Goal: Contribute content: Contribute content

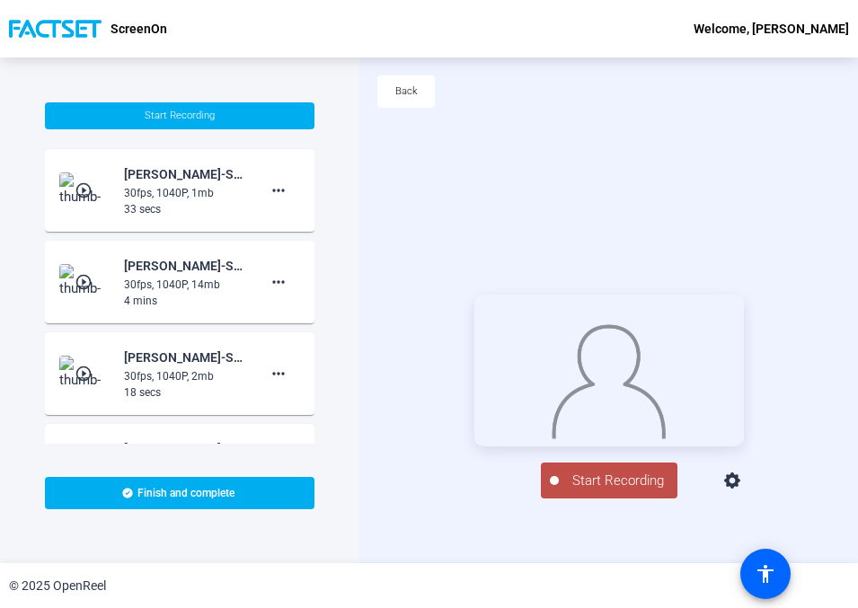
click at [81, 187] on mat-icon "play_circle_outline" at bounding box center [86, 191] width 22 height 18
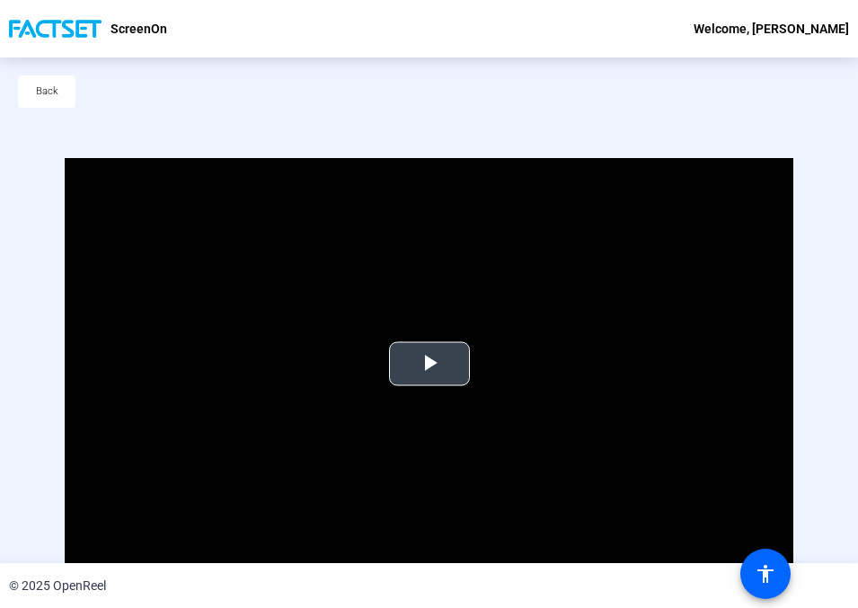
click at [430, 364] on span "Video Player" at bounding box center [430, 364] width 0 height 0
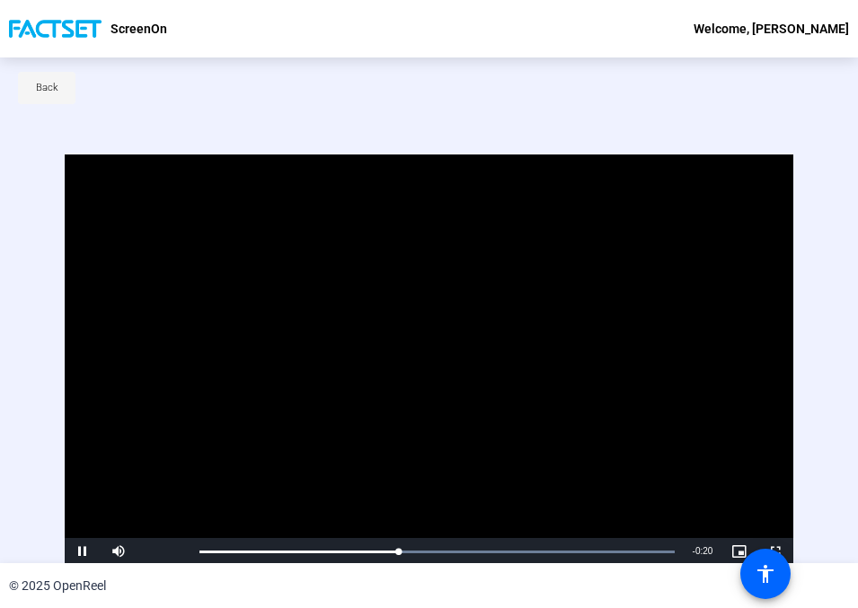
click at [46, 99] on span "Back" at bounding box center [47, 88] width 22 height 27
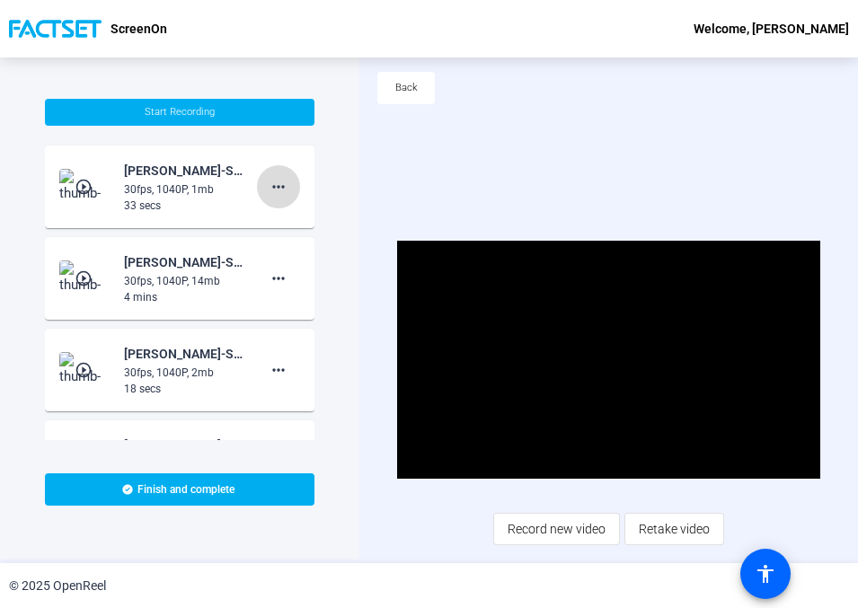
click at [270, 185] on mat-icon "more_horiz" at bounding box center [279, 187] width 22 height 22
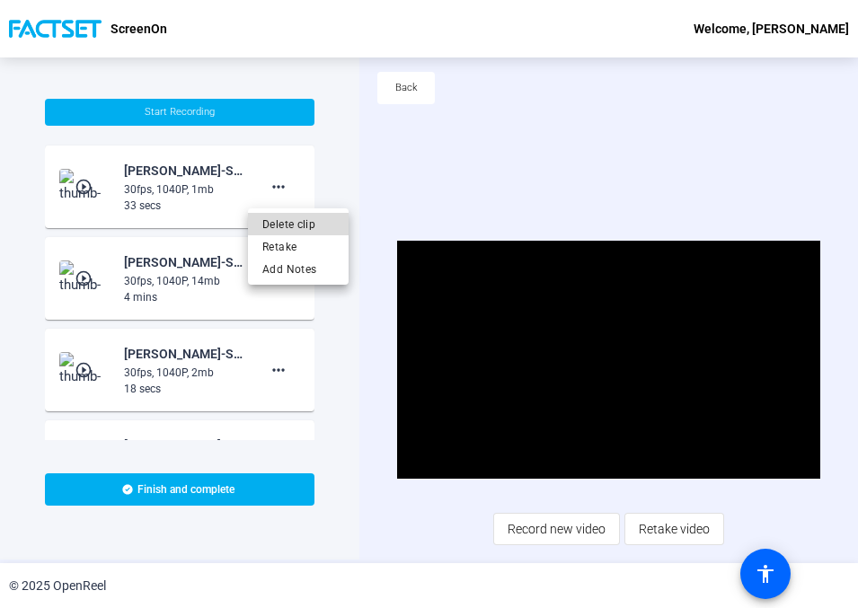
click at [299, 221] on span "Delete clip" at bounding box center [298, 225] width 72 height 22
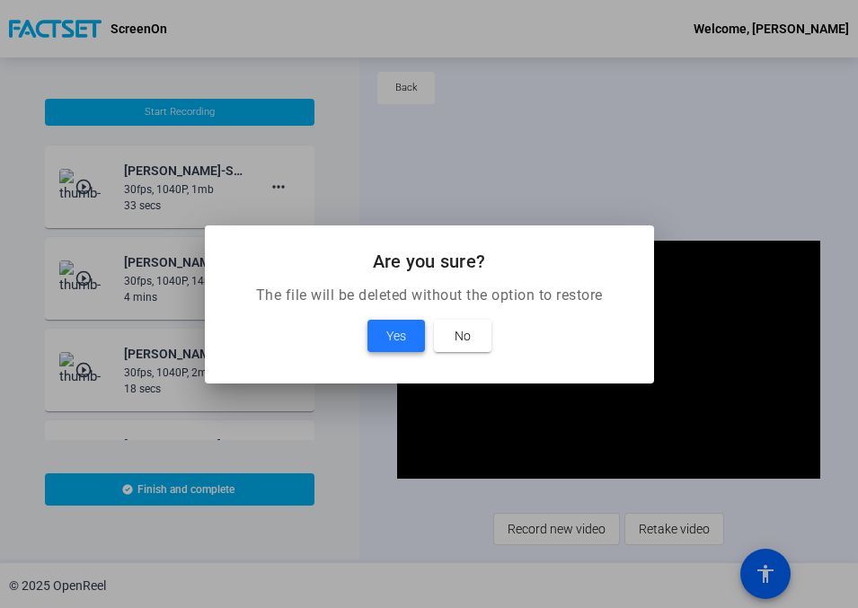
click at [399, 330] on span "Yes" at bounding box center [396, 336] width 20 height 22
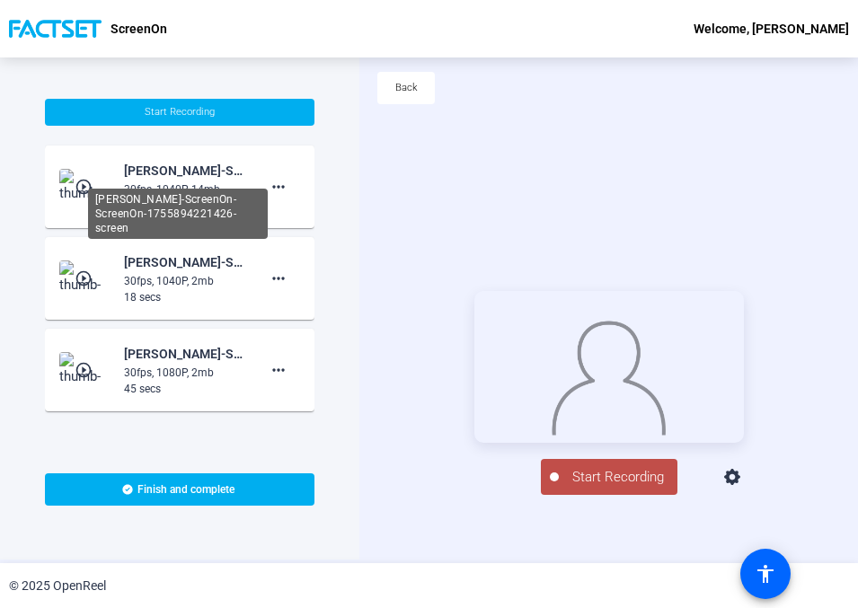
click at [192, 174] on div "Daniel Judson-ScreenOn-ScreenOn-1755894221426-screen" at bounding box center [184, 171] width 120 height 22
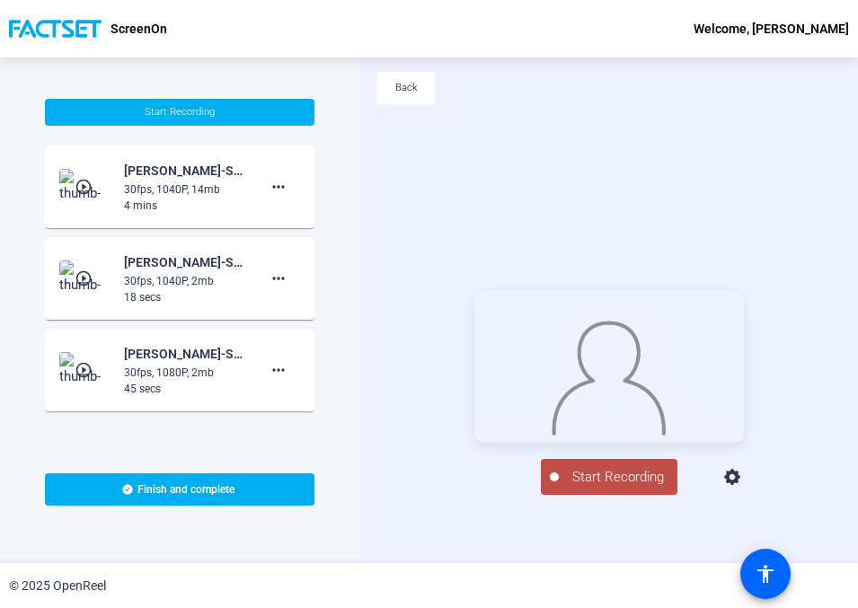
click at [78, 185] on mat-icon "play_circle_outline" at bounding box center [86, 187] width 22 height 18
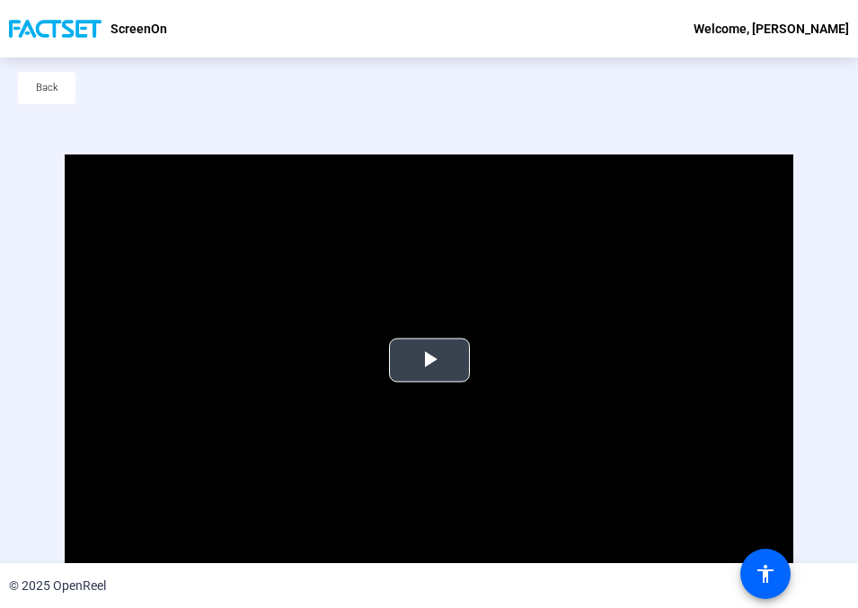
click at [430, 360] on span "Video Player" at bounding box center [430, 360] width 0 height 0
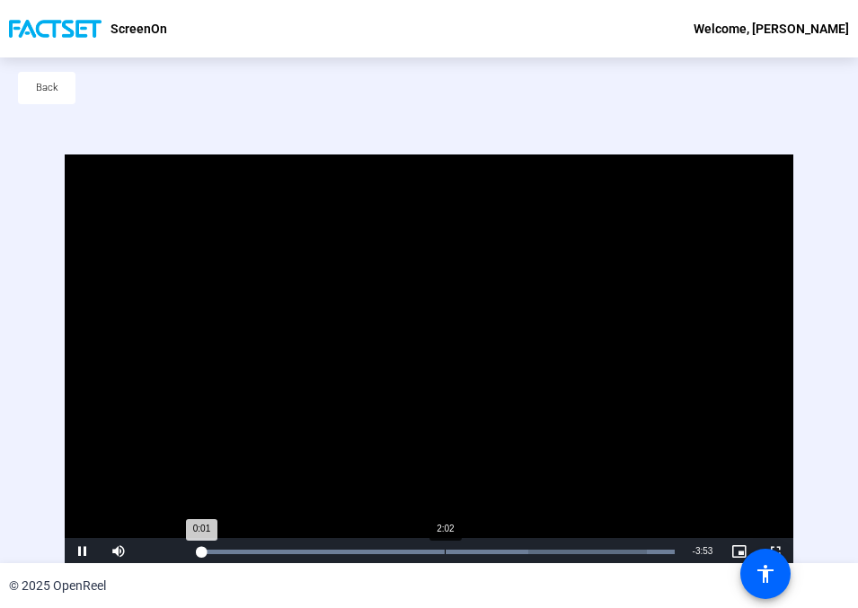
click at [445, 550] on div "Loaded : 100.00% 2:02 0:01" at bounding box center [437, 552] width 475 height 4
click at [78, 552] on span "Video Player" at bounding box center [83, 552] width 36 height 0
click at [46, 97] on span "Back" at bounding box center [47, 88] width 22 height 27
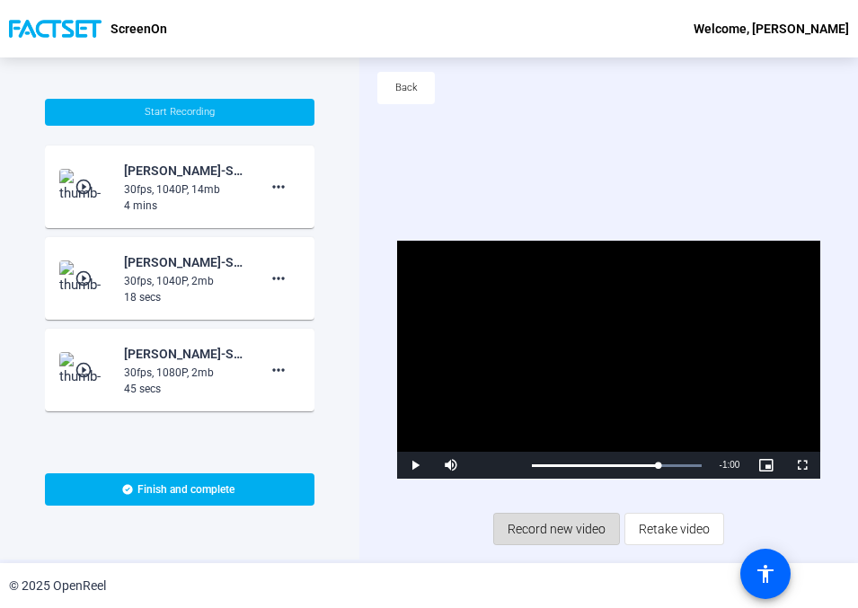
click at [537, 525] on span "Record new video" at bounding box center [557, 529] width 98 height 34
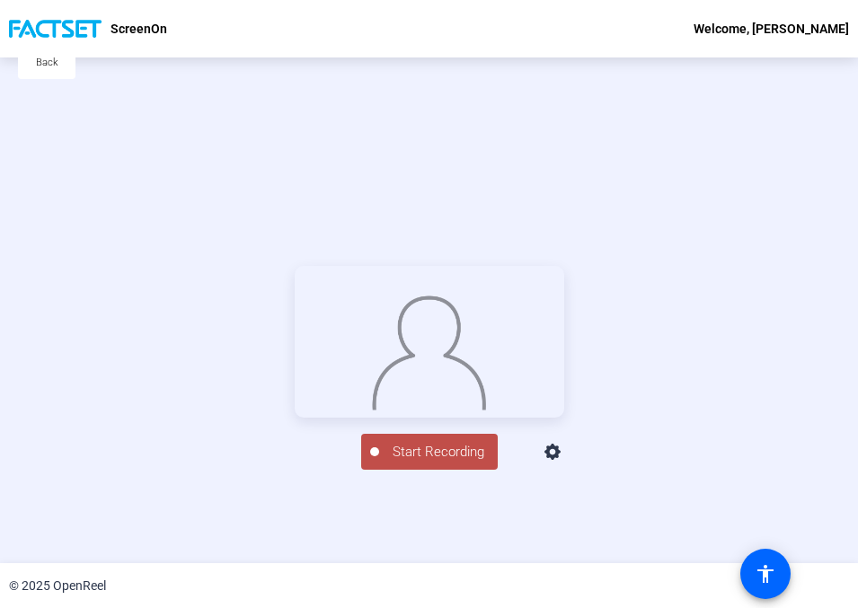
scroll to position [0, 0]
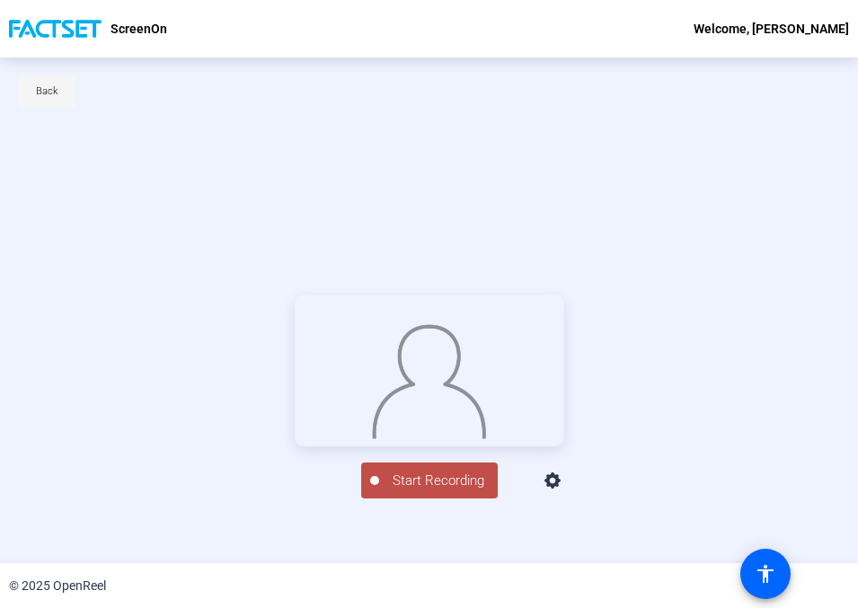
click at [37, 96] on span "Back" at bounding box center [47, 91] width 22 height 27
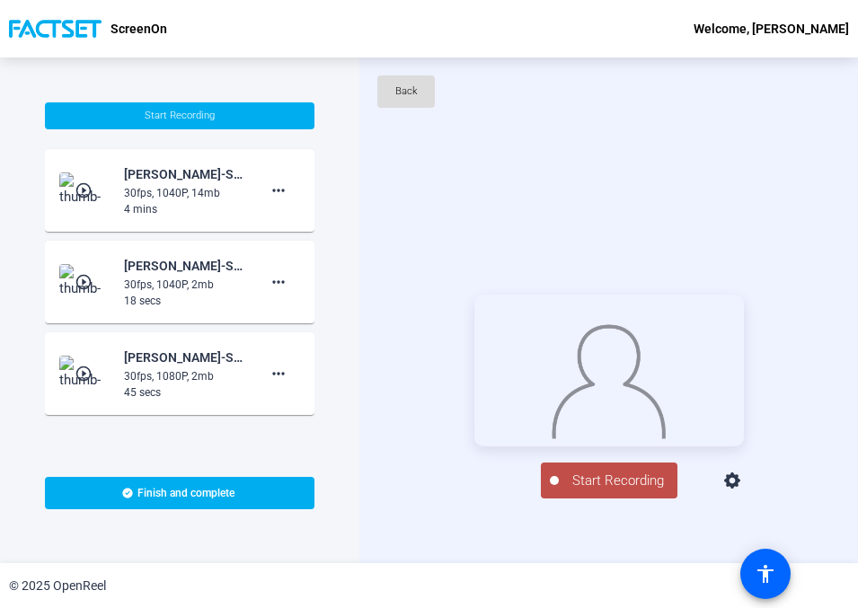
click at [410, 92] on span "Back" at bounding box center [406, 91] width 22 height 27
click at [588, 405] on img at bounding box center [609, 377] width 117 height 121
click at [741, 489] on icon at bounding box center [732, 481] width 16 height 16
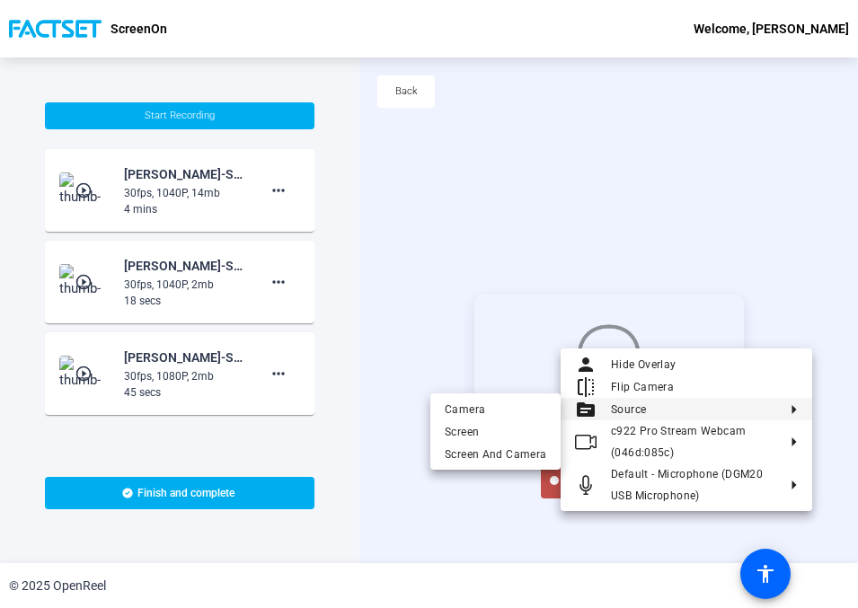
click at [656, 413] on span "Source" at bounding box center [693, 410] width 165 height 22
click at [793, 408] on polygon at bounding box center [795, 409] width 4 height 9
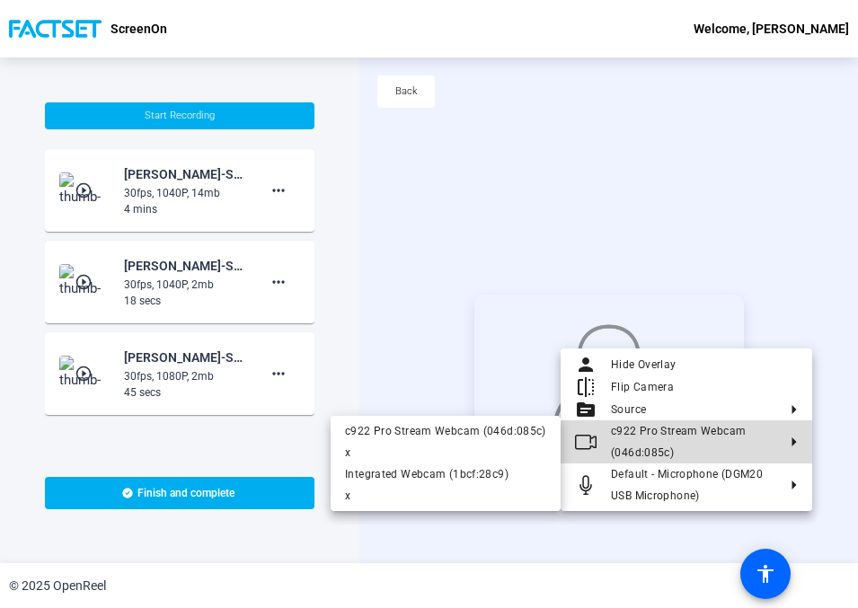
click at [794, 444] on polygon at bounding box center [795, 442] width 4 height 9
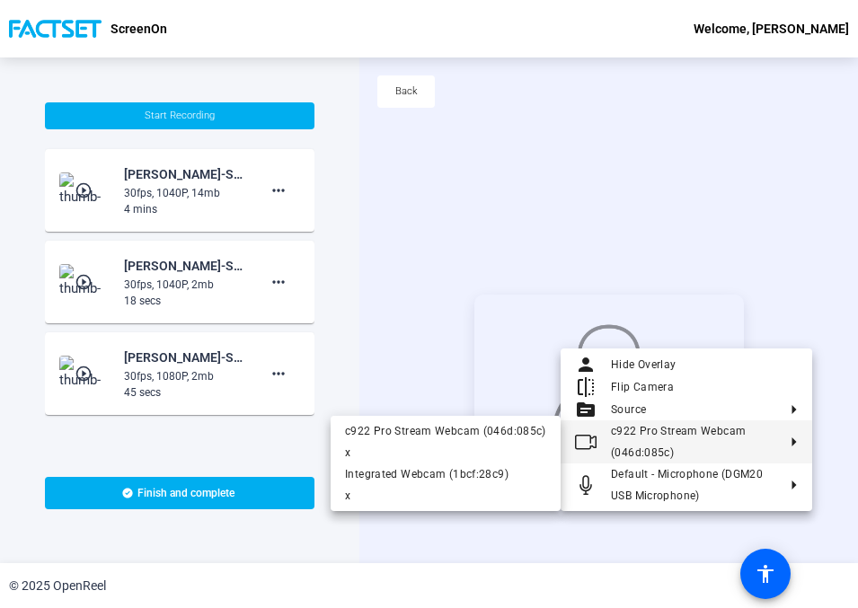
click at [794, 444] on polygon at bounding box center [795, 442] width 4 height 9
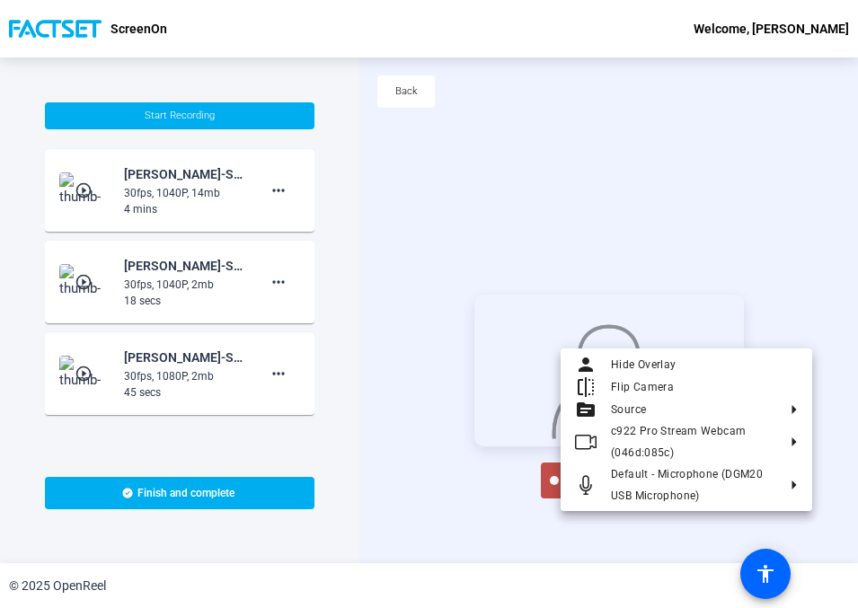
click at [662, 183] on div at bounding box center [429, 304] width 858 height 608
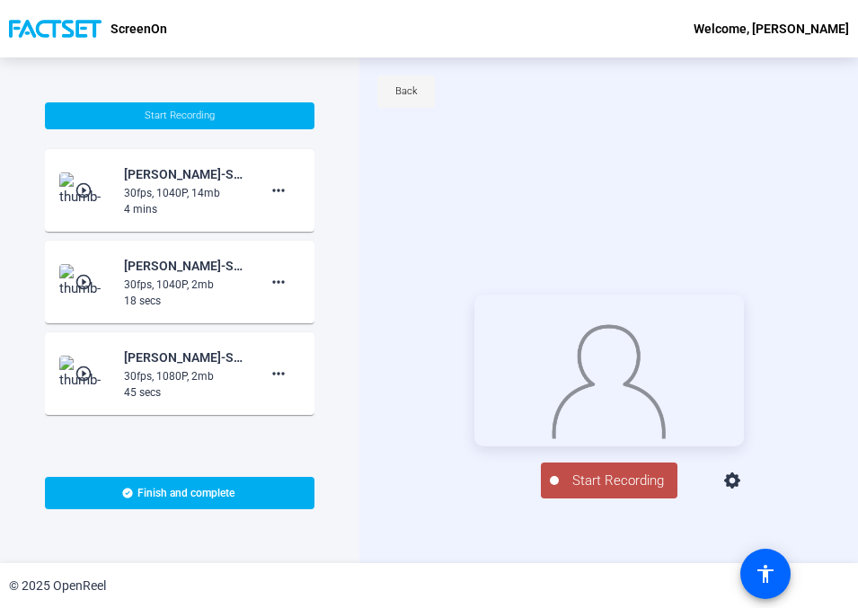
click at [396, 90] on span "Back" at bounding box center [406, 91] width 22 height 27
click at [759, 576] on mat-icon "accessibility" at bounding box center [766, 575] width 22 height 22
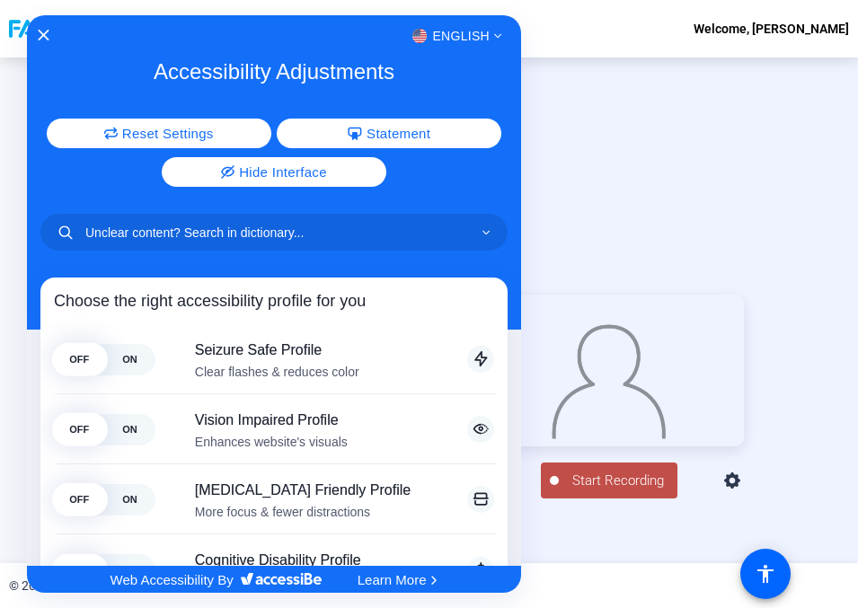
click at [586, 164] on div at bounding box center [429, 304] width 858 height 608
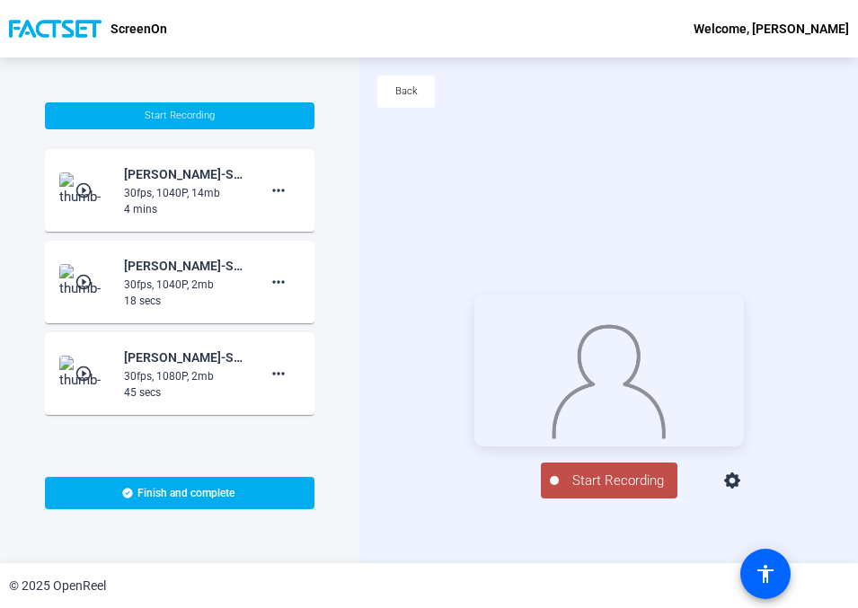
click at [614, 355] on img at bounding box center [609, 377] width 117 height 121
click at [397, 97] on span "Back" at bounding box center [406, 91] width 22 height 27
click at [600, 492] on span "Start Recording" at bounding box center [618, 481] width 119 height 21
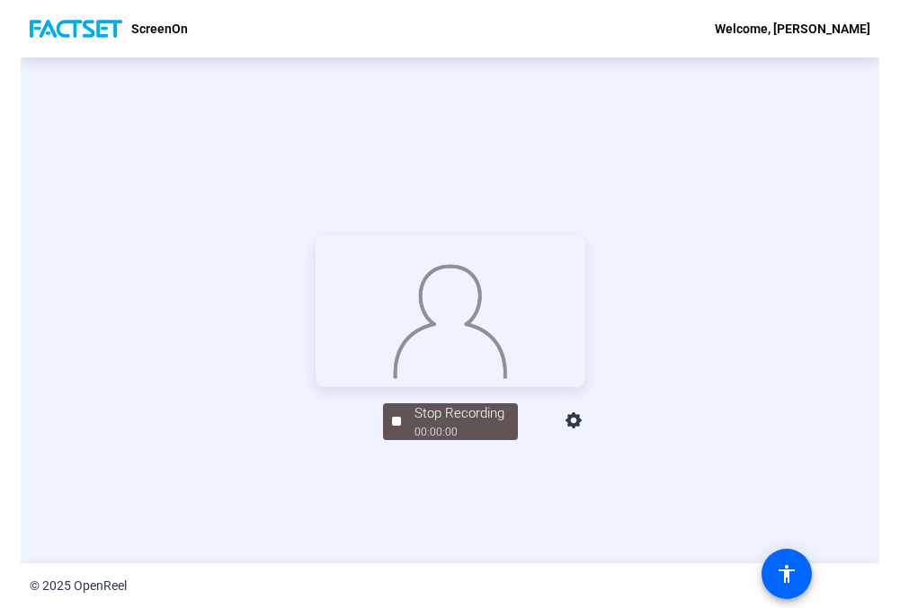
scroll to position [86, 0]
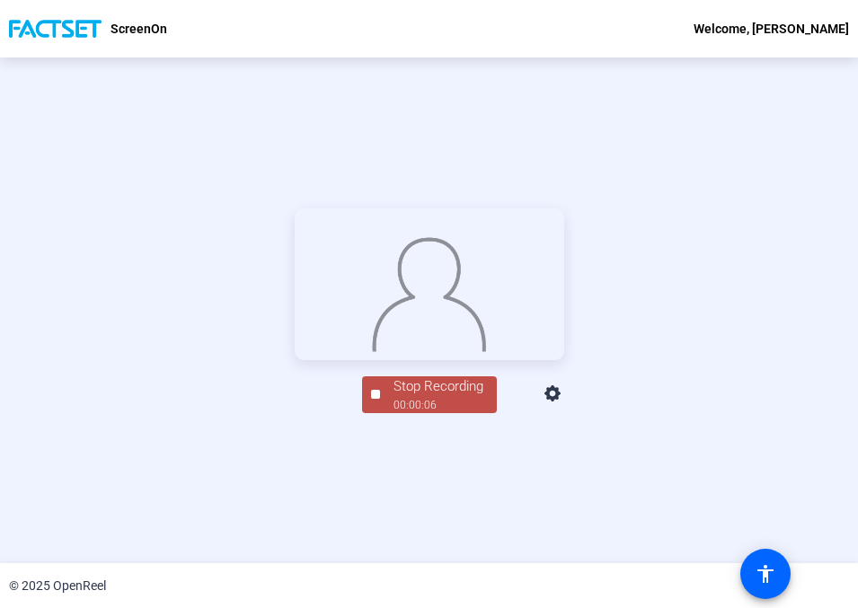
click at [415, 413] on div "00:00:06" at bounding box center [439, 405] width 90 height 16
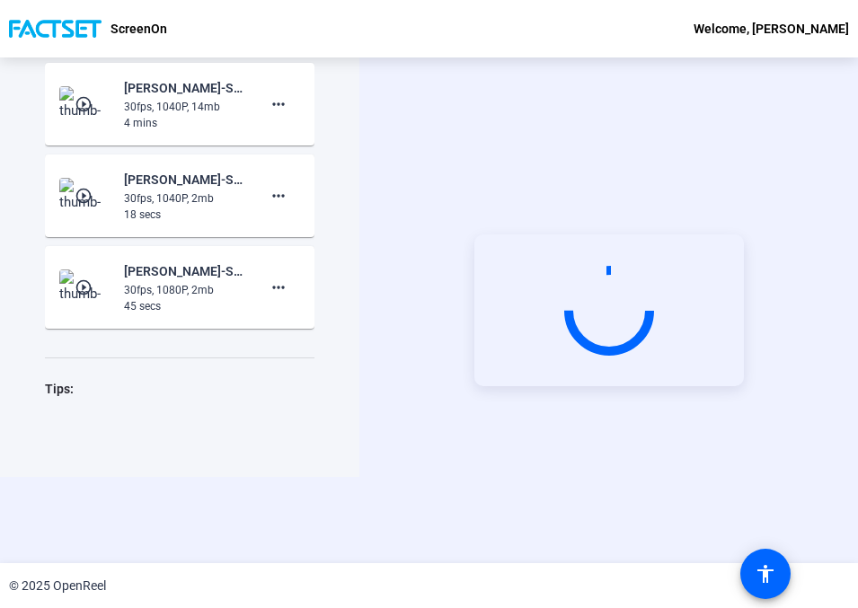
click at [415, 533] on div "Start Recording person Hide Overlay flip Flip Camera Camera" at bounding box center [609, 311] width 499 height 506
click at [415, 527] on div "Start Recording person Hide Overlay flip Flip Camera Camera" at bounding box center [609, 311] width 499 height 506
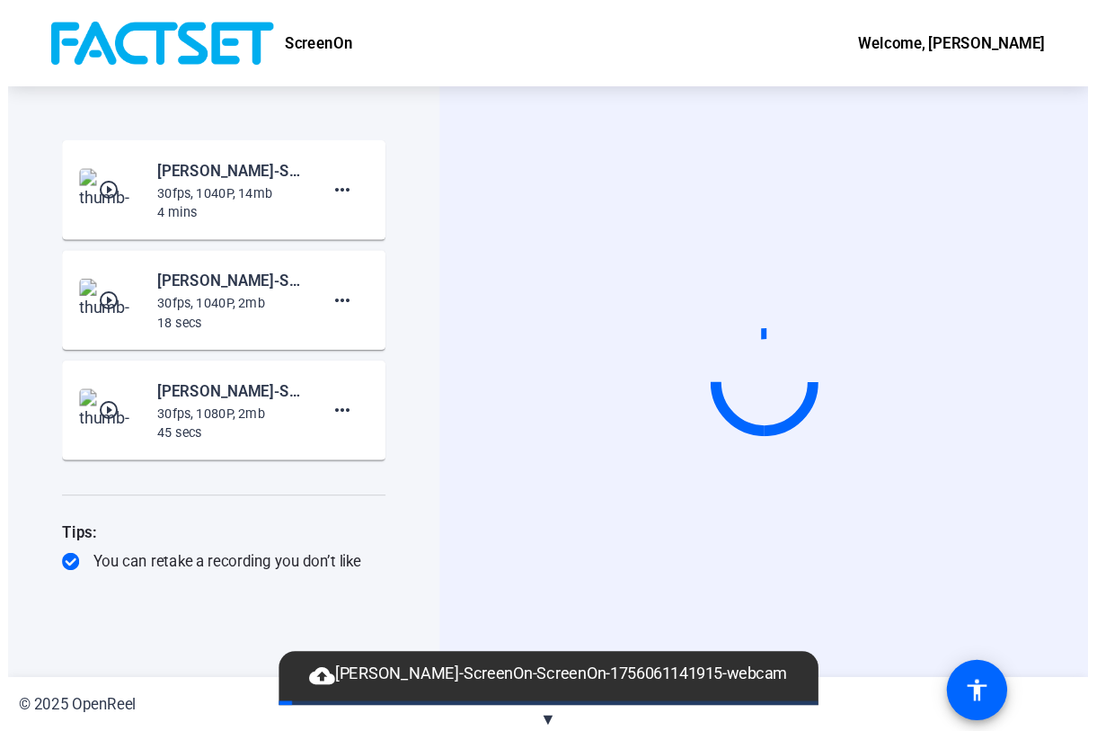
scroll to position [0, 0]
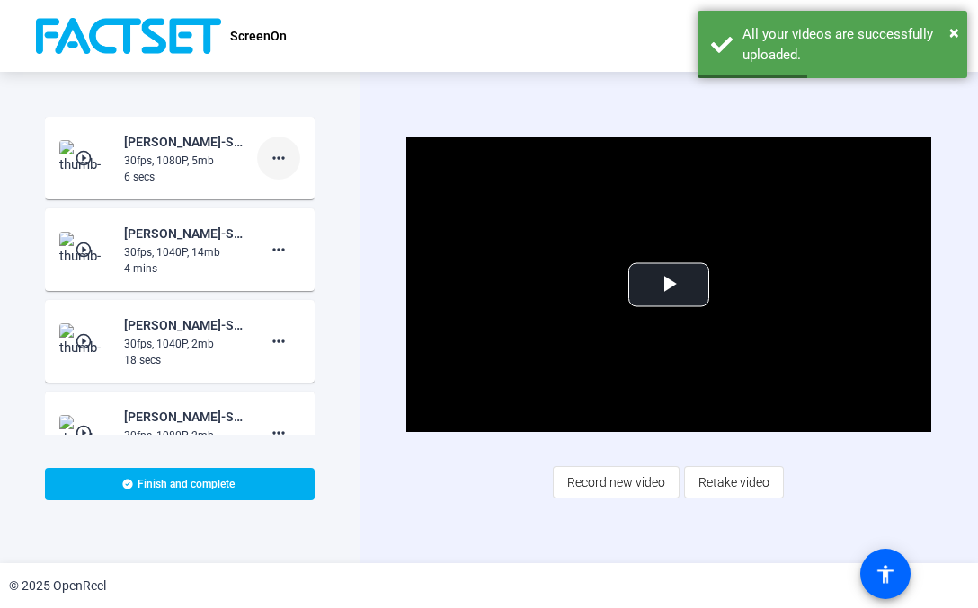
click at [273, 158] on mat-icon "more_horiz" at bounding box center [279, 158] width 22 height 22
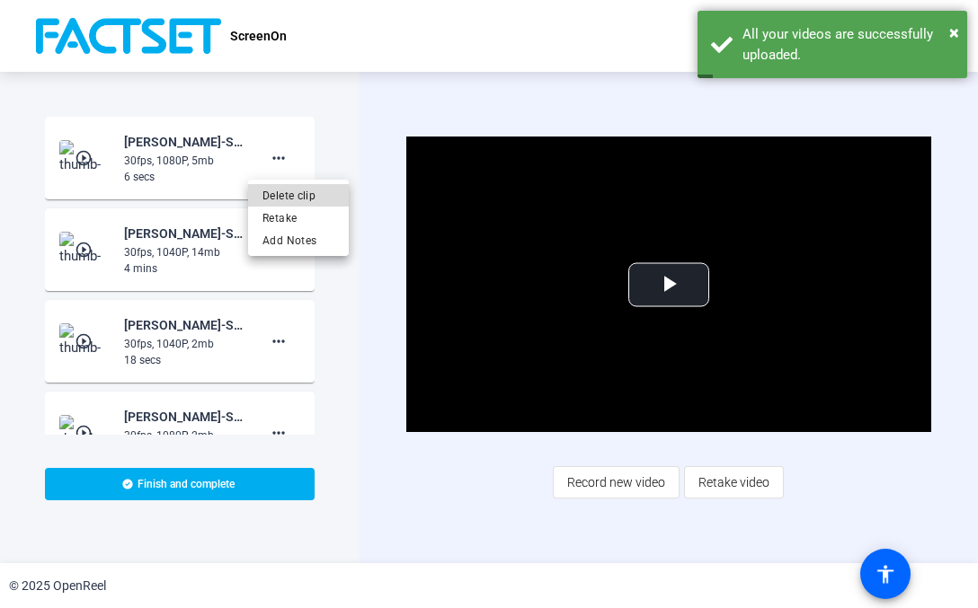
click at [296, 192] on span "Delete clip" at bounding box center [298, 196] width 72 height 22
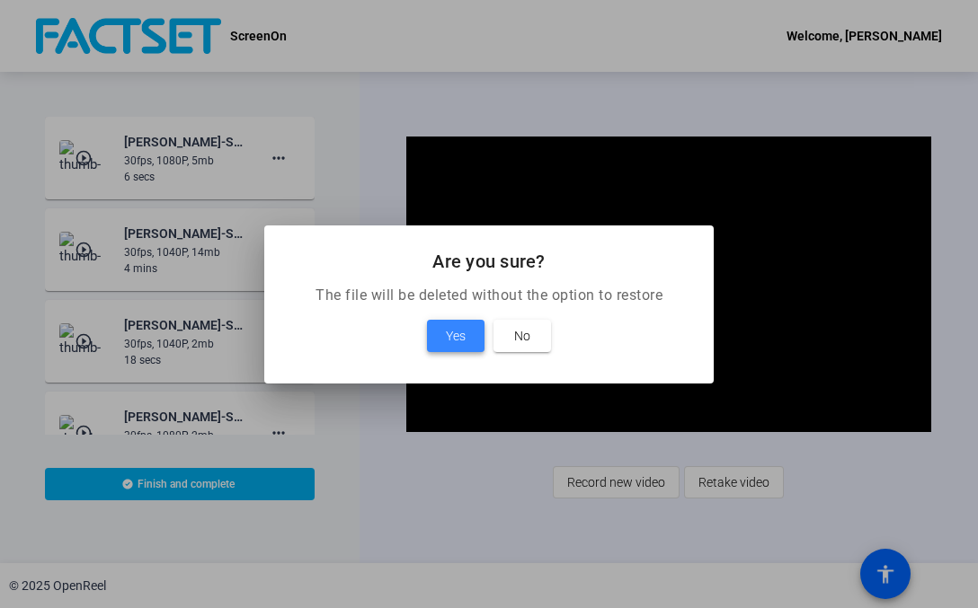
click at [442, 329] on span at bounding box center [456, 336] width 58 height 43
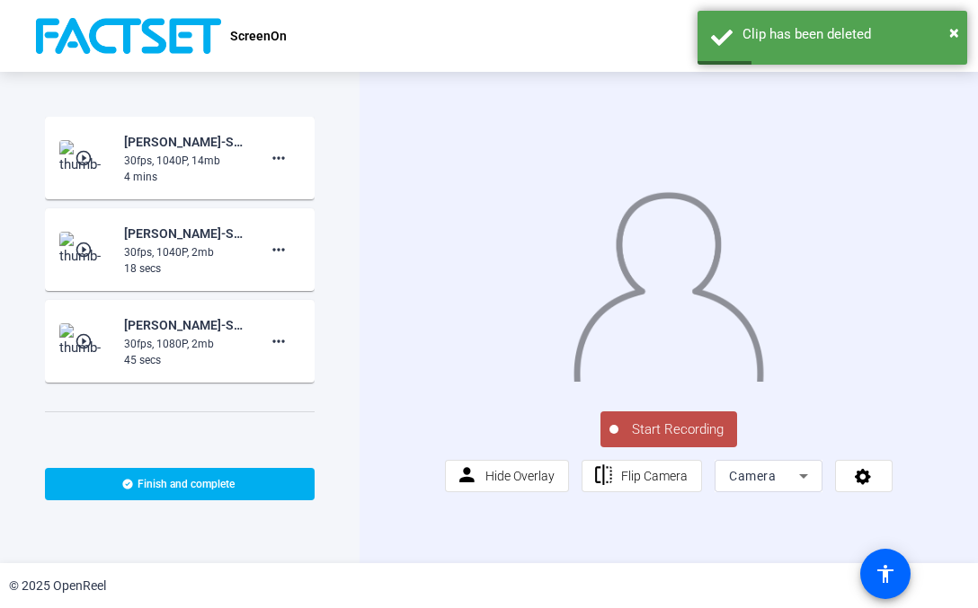
click at [776, 487] on div "Camera" at bounding box center [764, 477] width 70 height 22
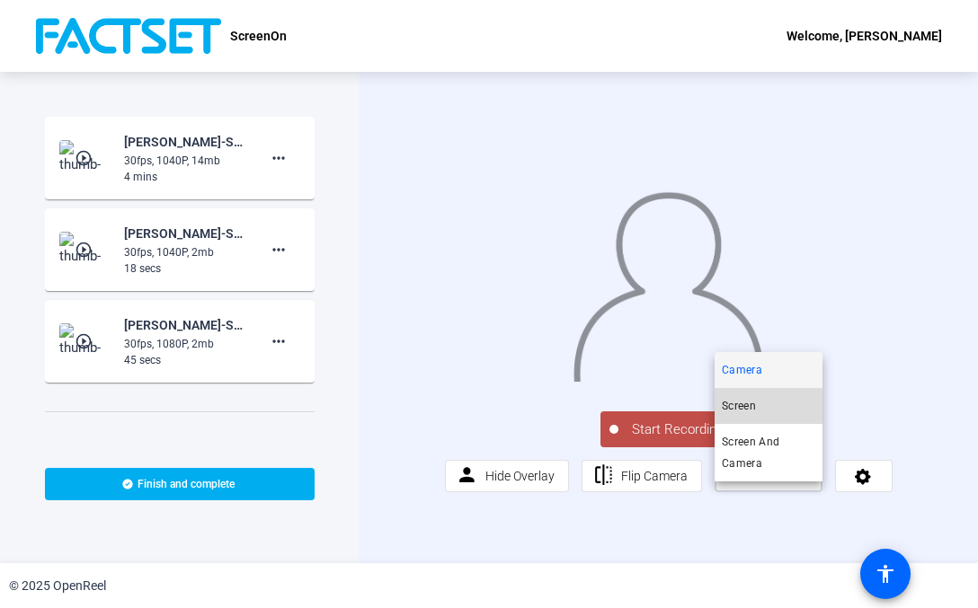
click at [759, 412] on mat-option "Screen" at bounding box center [769, 406] width 108 height 36
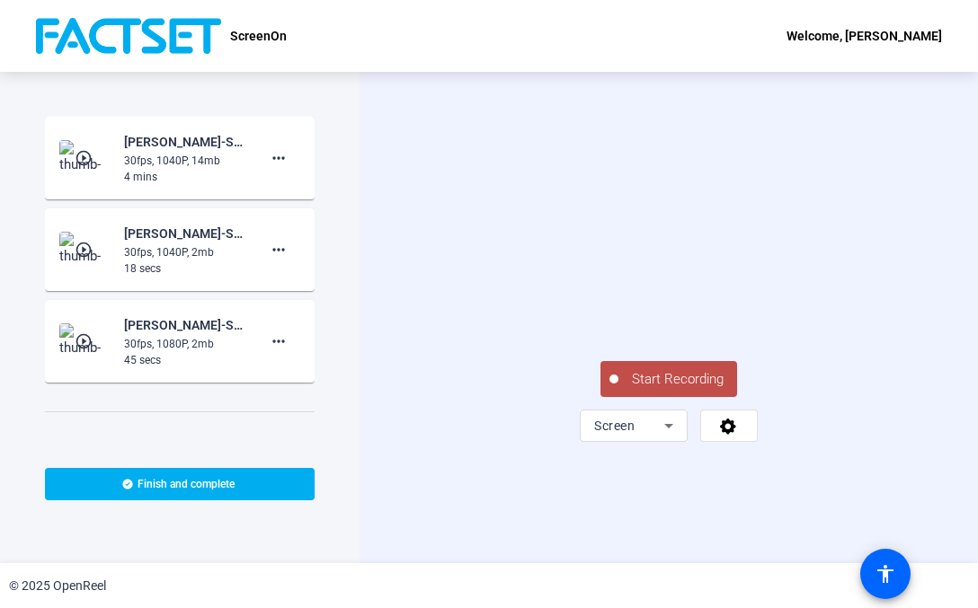
drag, startPoint x: 641, startPoint y: 449, endPoint x: 569, endPoint y: 460, distance: 72.7
click at [642, 390] on span "Start Recording" at bounding box center [677, 379] width 119 height 21
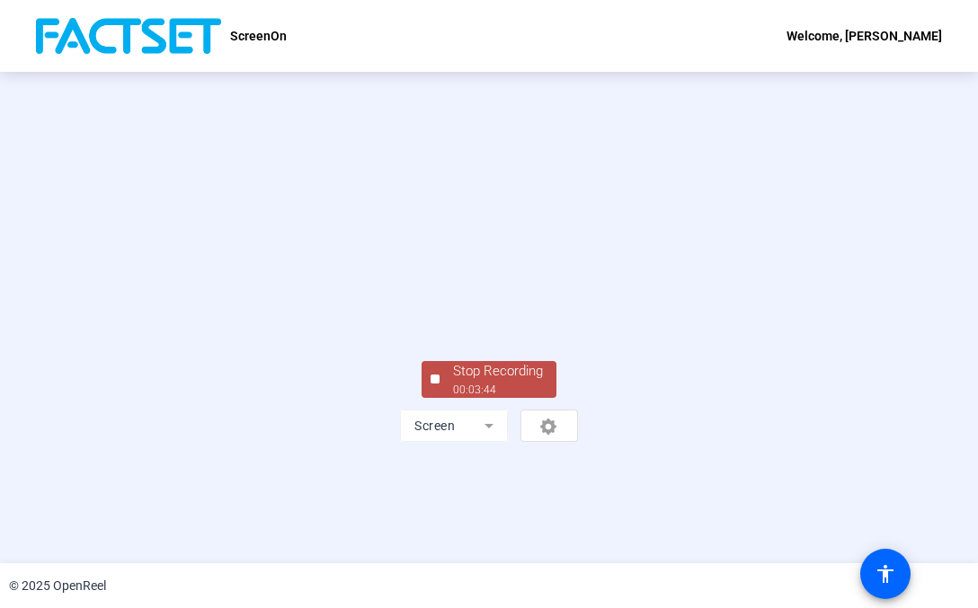
click at [896, 454] on div "Stop Recording 00:03:44 Screen" at bounding box center [489, 318] width 978 height 492
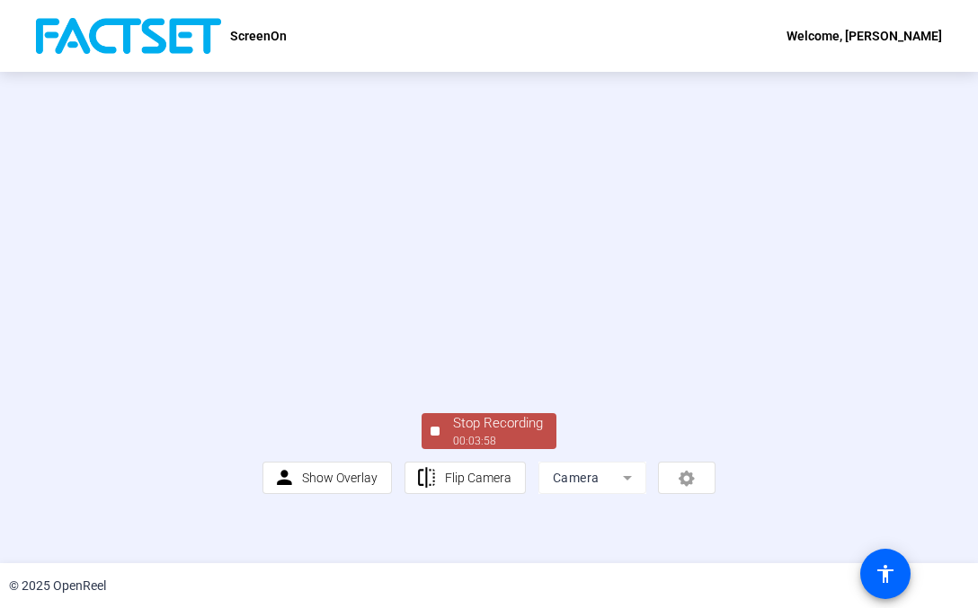
click at [447, 450] on span "Stop Recording 00:03:58" at bounding box center [498, 431] width 117 height 37
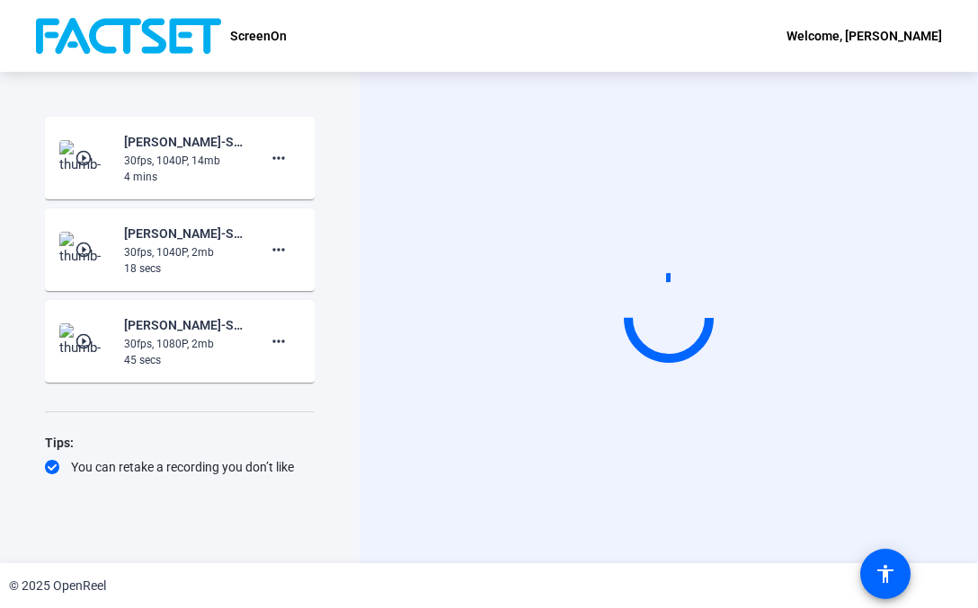
click at [698, 340] on circle at bounding box center [669, 318] width 88 height 88
click at [694, 335] on div at bounding box center [669, 317] width 108 height 108
click at [693, 333] on circle at bounding box center [668, 318] width 83 height 83
click at [690, 329] on circle at bounding box center [668, 317] width 84 height 84
click at [690, 329] on circle at bounding box center [669, 318] width 88 height 88
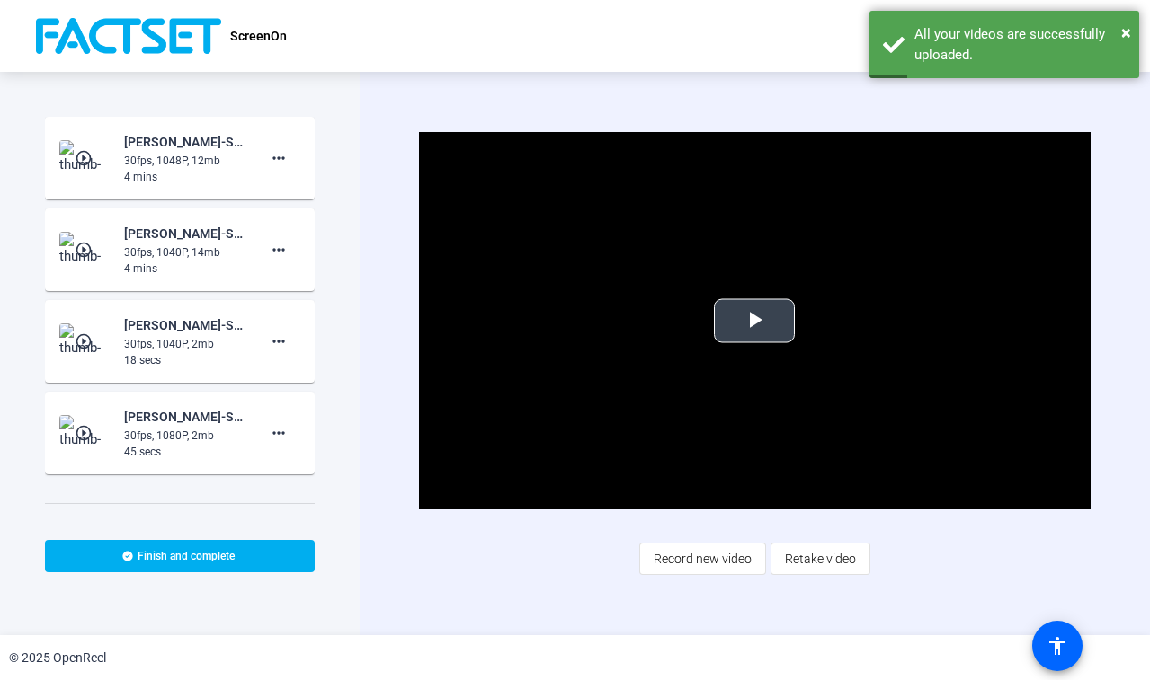
click at [754, 321] on span "Video Player" at bounding box center [754, 321] width 0 height 0
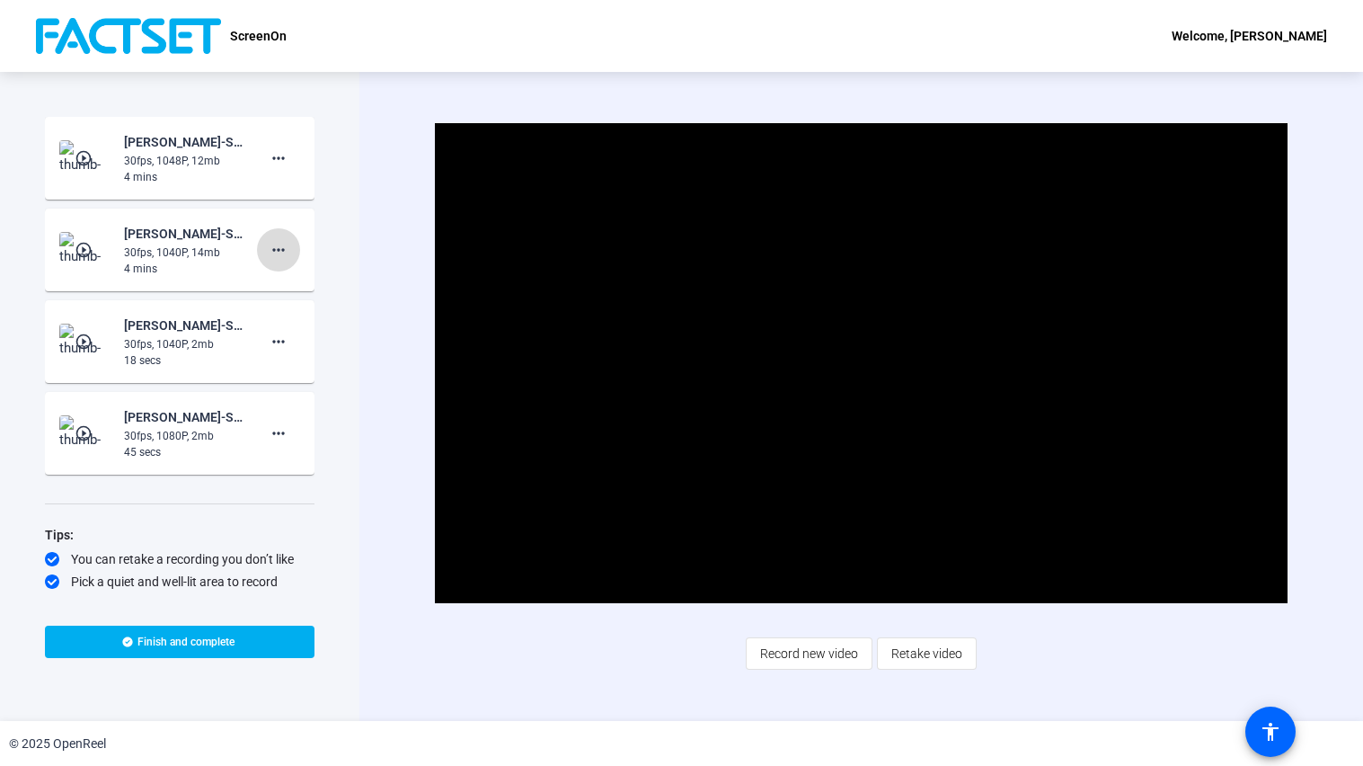
click at [272, 247] on mat-icon "more_horiz" at bounding box center [279, 250] width 22 height 22
click at [379, 237] on div at bounding box center [681, 383] width 1363 height 766
click at [280, 247] on button "more_horiz" at bounding box center [278, 249] width 43 height 43
click at [297, 287] on span "Delete clip" at bounding box center [298, 288] width 72 height 22
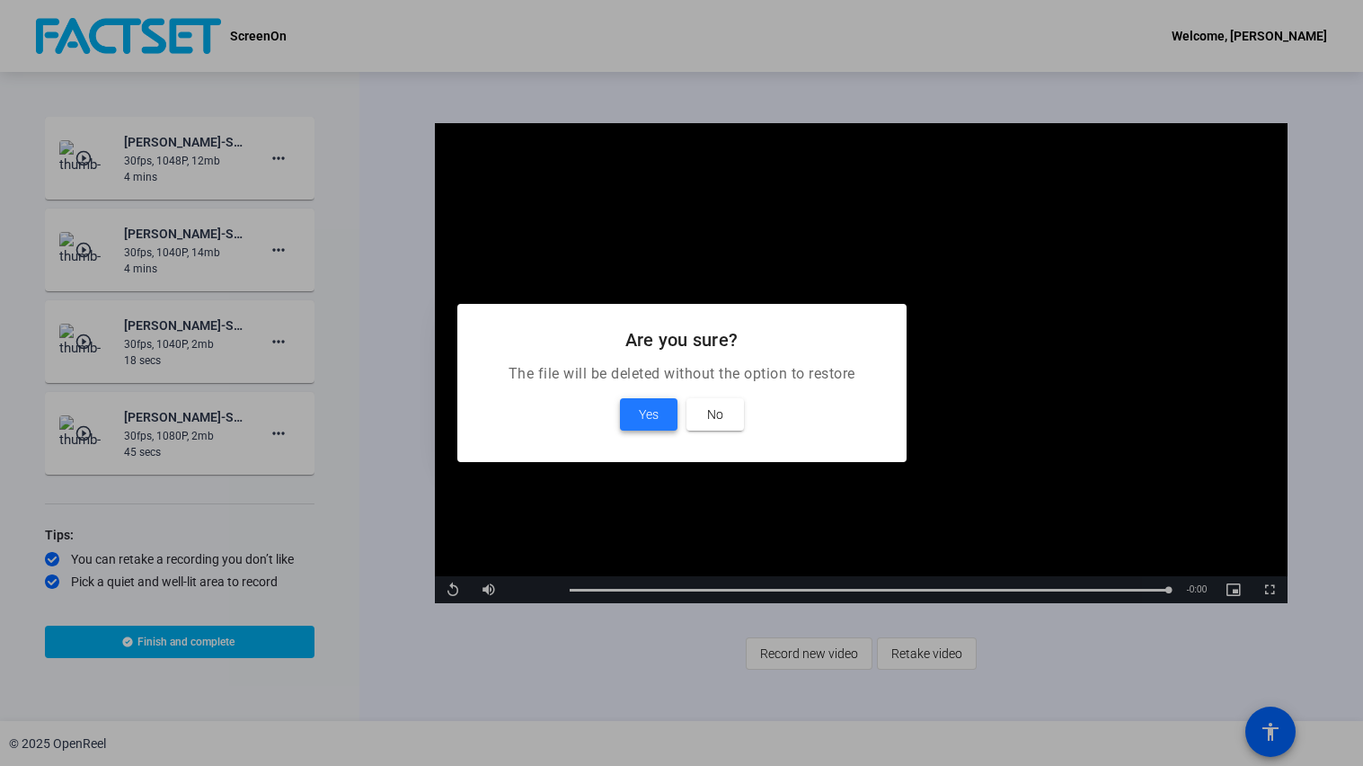
click at [646, 413] on span "Yes" at bounding box center [649, 415] width 20 height 22
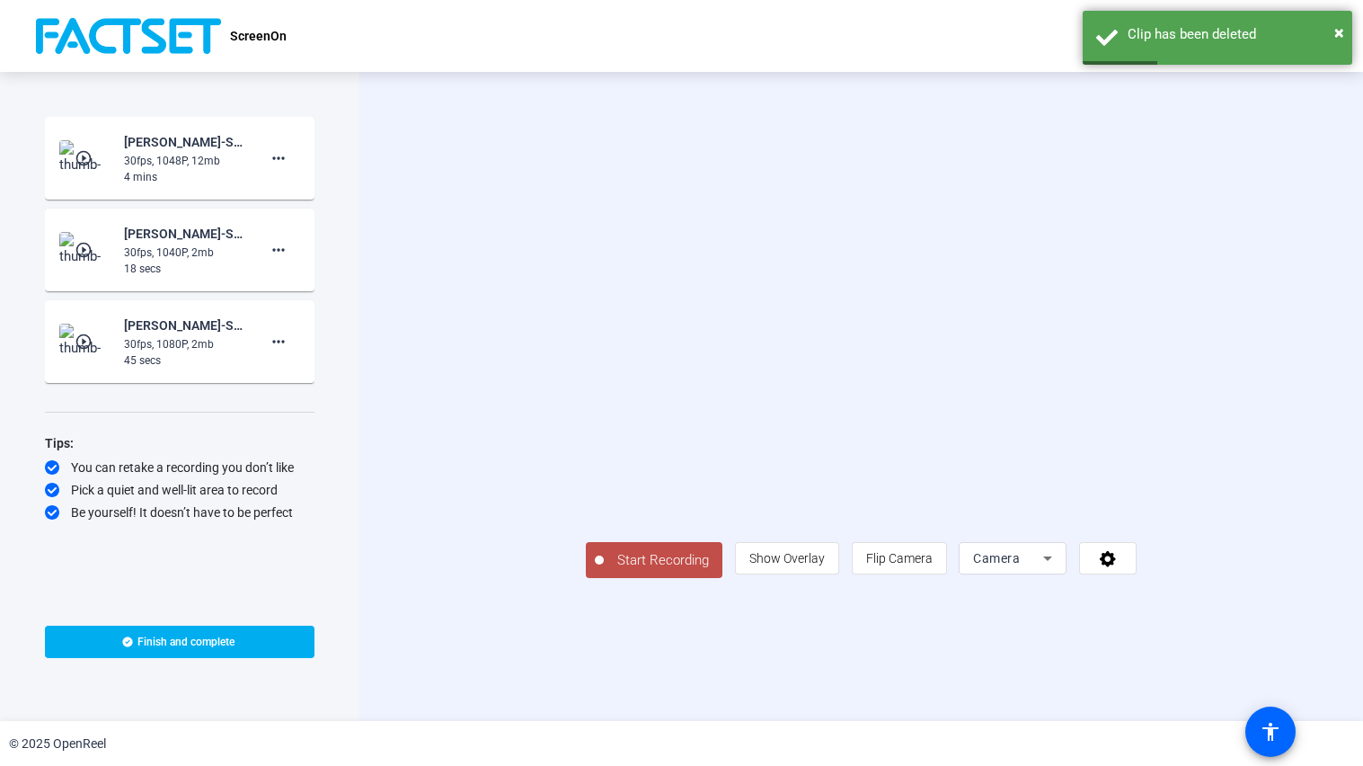
click at [80, 163] on mat-icon "play_circle_outline" at bounding box center [86, 158] width 22 height 18
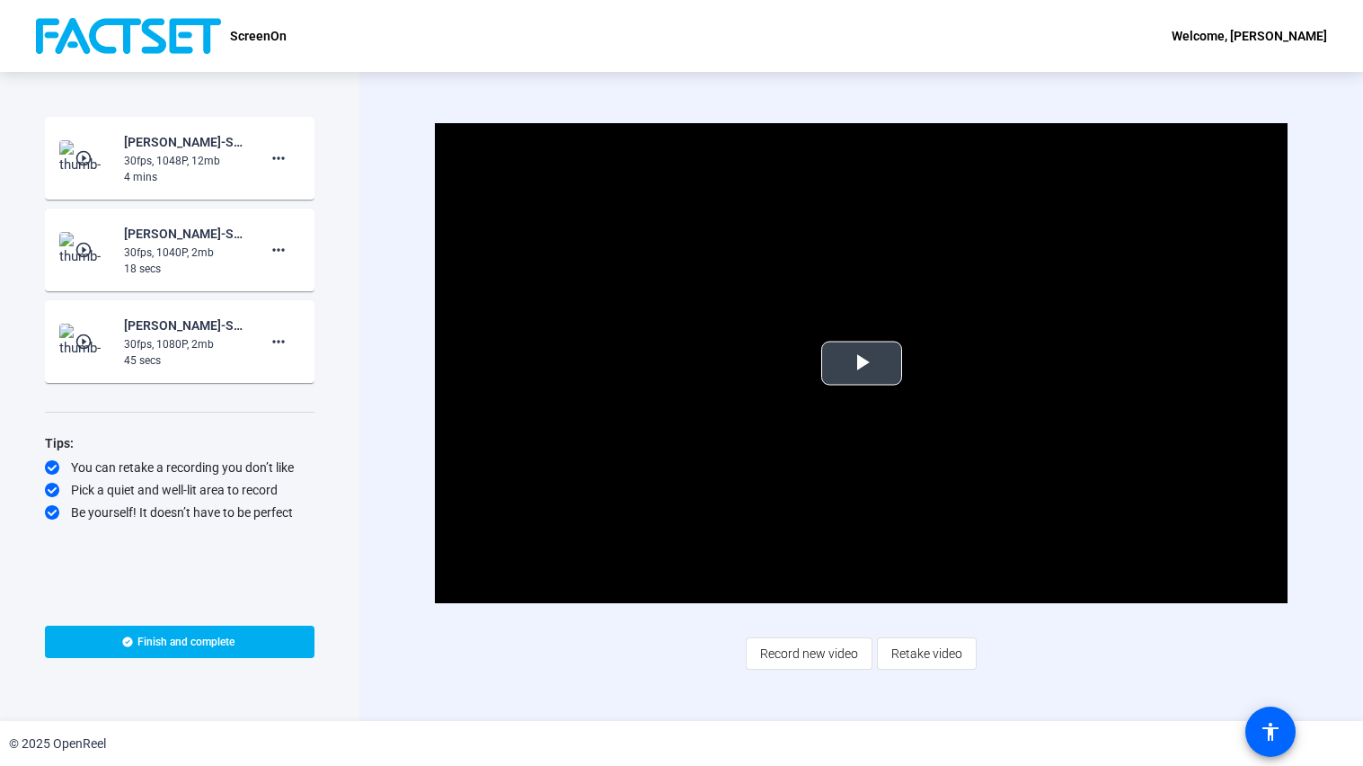
click at [862, 363] on span "Video Player" at bounding box center [862, 363] width 0 height 0
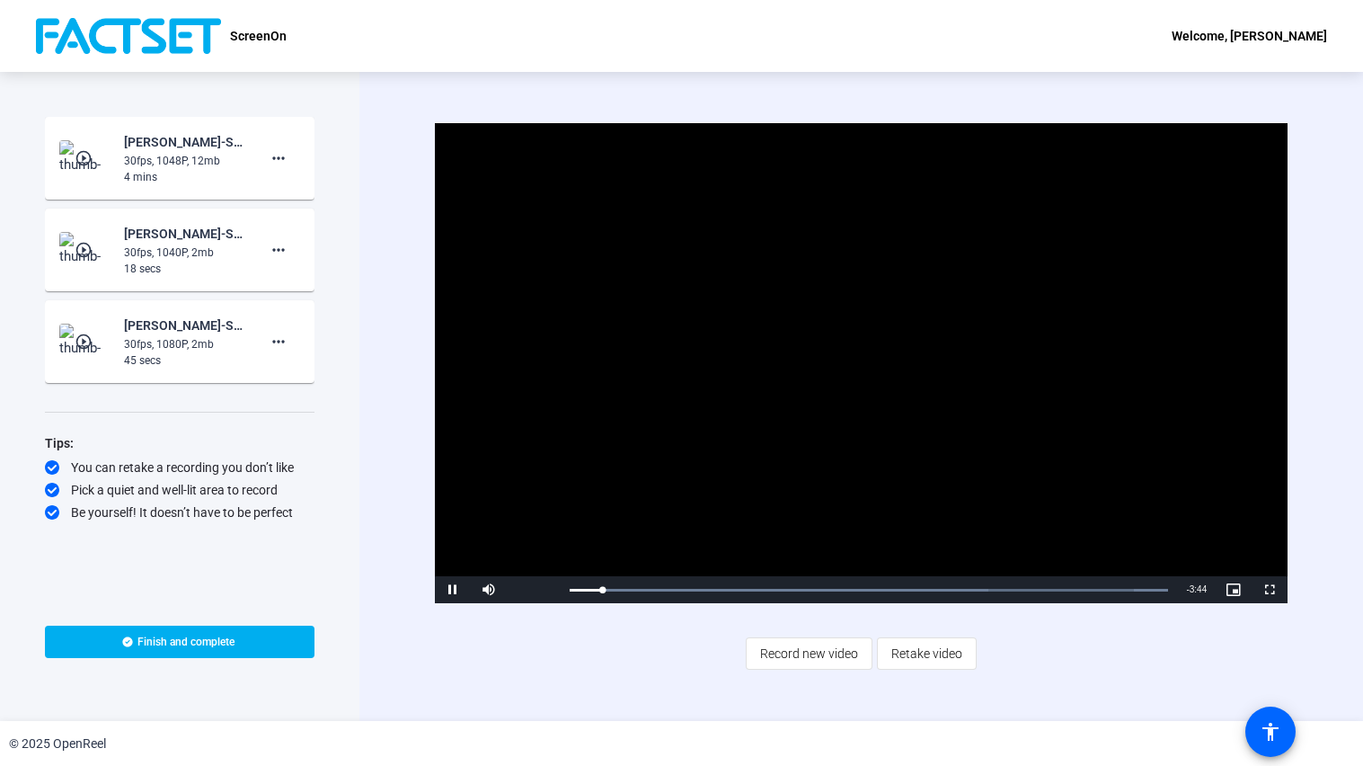
click at [397, 204] on div "Video Player is loading. Play Video Pause Mute Current Time 0:12 / Duration 3:5…" at bounding box center [862, 396] width 1004 height 649
click at [392, 576] on div "Video Player is loading. Play Video Pause Mute Current Time 0:13 / Duration 3:5…" at bounding box center [862, 396] width 1004 height 649
click at [796, 576] on span "Record new video" at bounding box center [809, 653] width 98 height 34
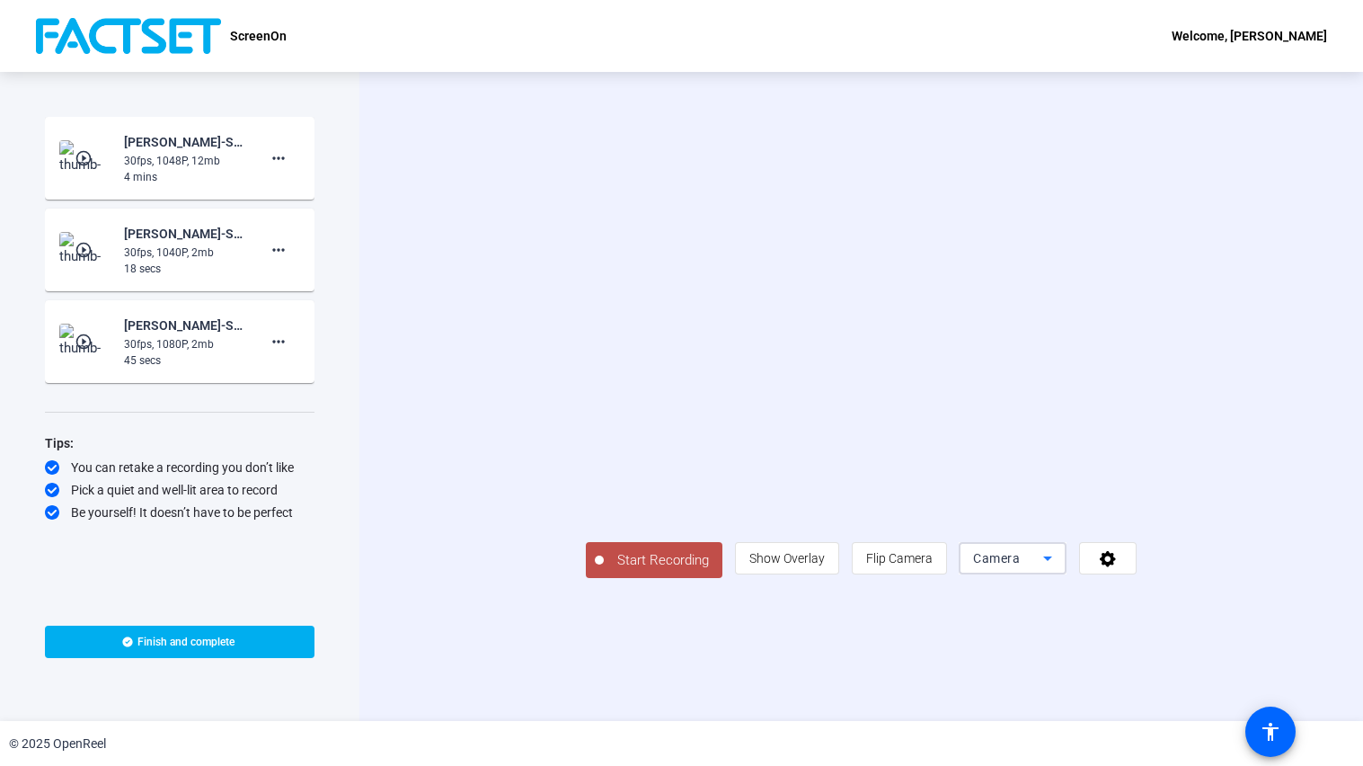
click at [896, 569] on icon at bounding box center [1048, 558] width 22 height 22
click at [896, 554] on mat-option "Screen" at bounding box center [1164, 552] width 108 height 36
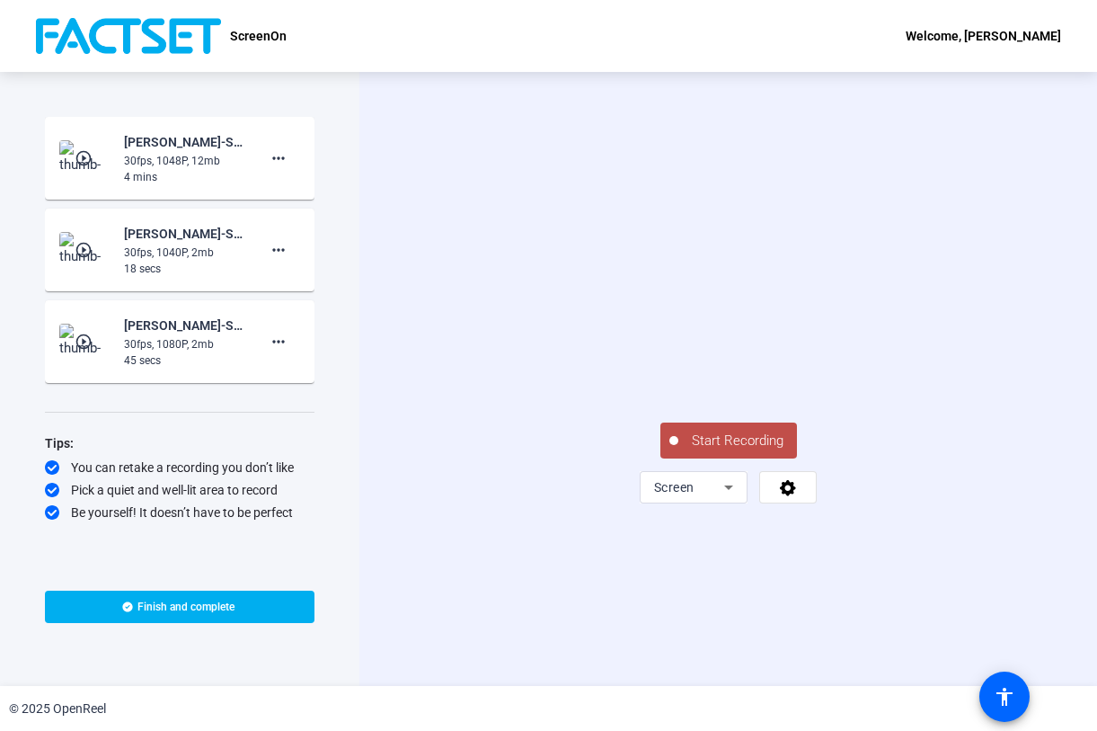
click at [718, 451] on span "Start Recording" at bounding box center [738, 441] width 119 height 21
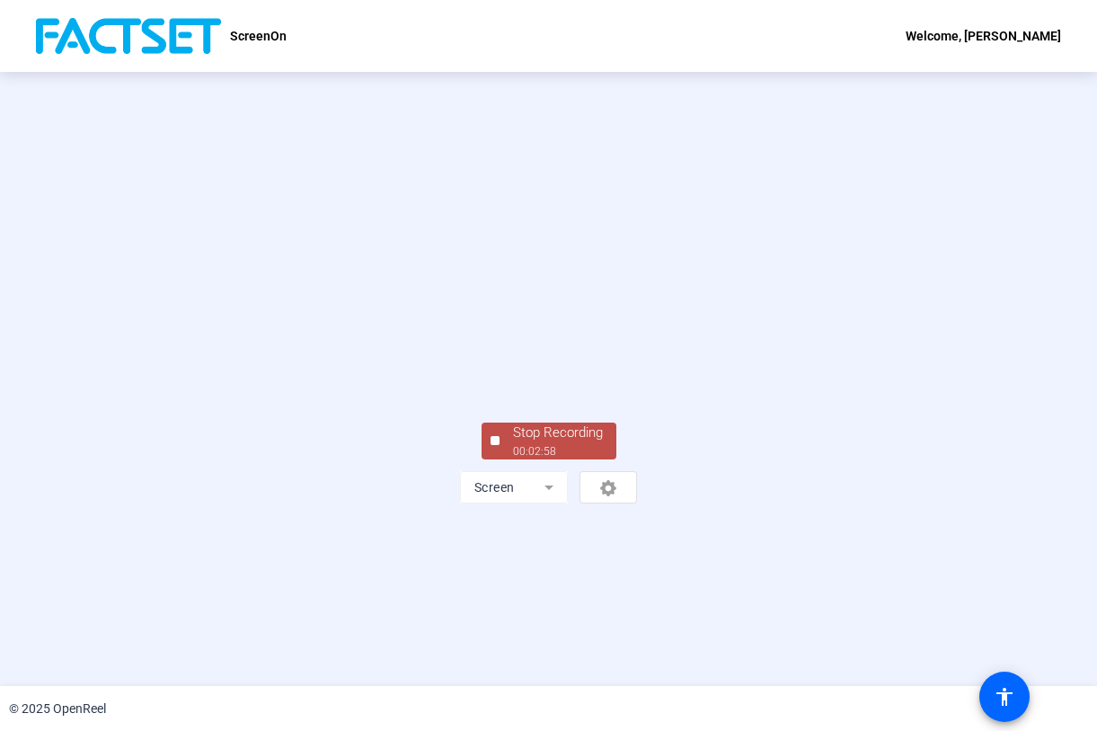
click at [896, 177] on div "Stop Recording 00:02:58 Screen" at bounding box center [548, 379] width 1097 height 614
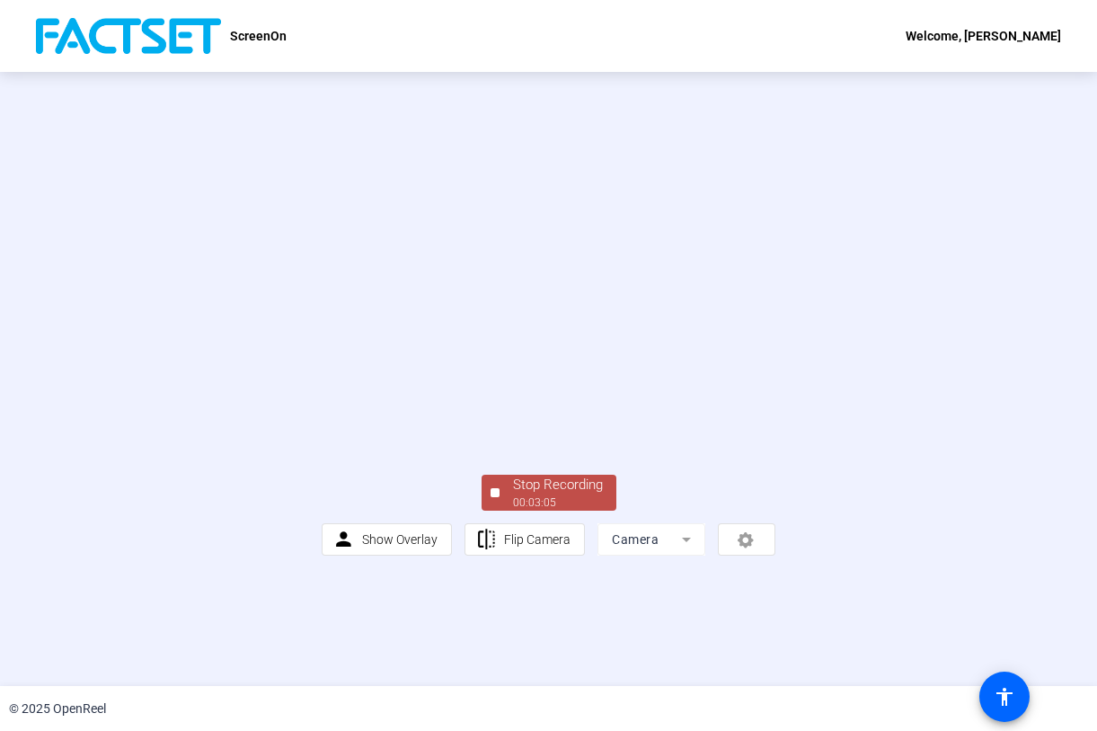
click at [513, 495] on div "Stop Recording" at bounding box center [558, 485] width 90 height 21
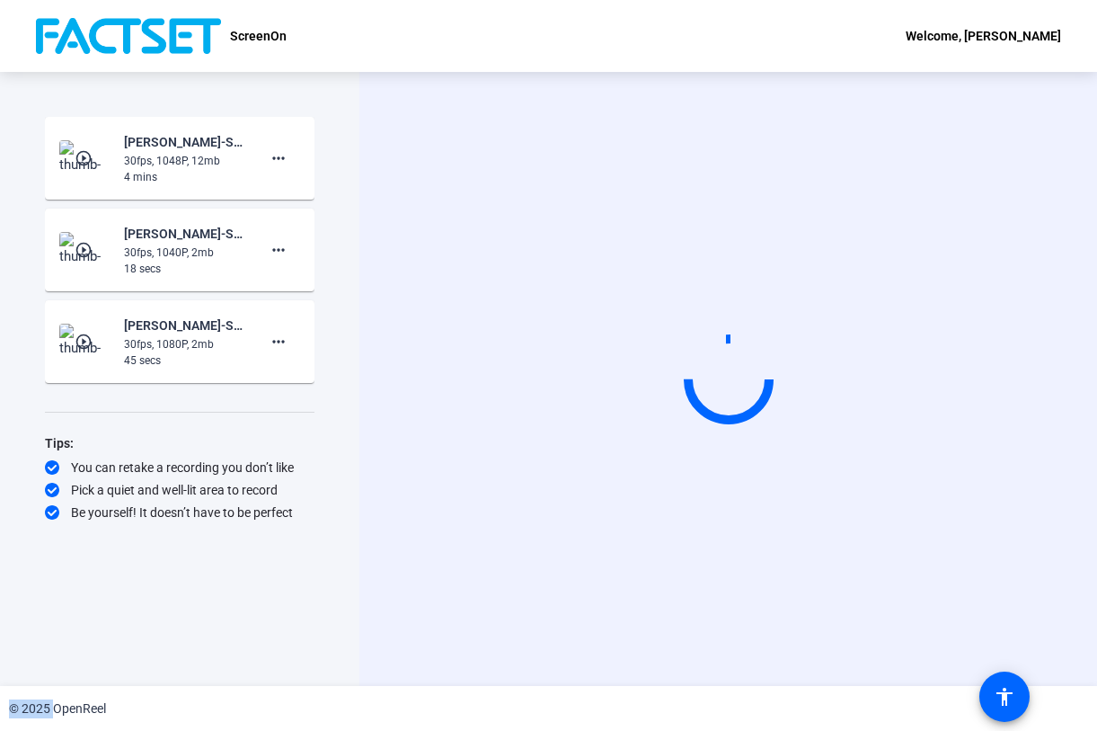
click at [896, 259] on div "ScreenOn Welcome, Daniel Judson Start Recording play_circle_outline Daniel Juds…" at bounding box center [548, 365] width 1097 height 731
click at [896, 576] on div "Start Recording person Show Overlay flip Flip Camera Camera" at bounding box center [729, 379] width 738 height 614
click at [209, 181] on div "4 mins" at bounding box center [184, 177] width 120 height 16
click at [300, 280] on mat-card-content "play_circle_outline Daniel Judson-ScreenOn-ScreenOn-1755893181695-screen 30fps,…" at bounding box center [180, 250] width 270 height 83
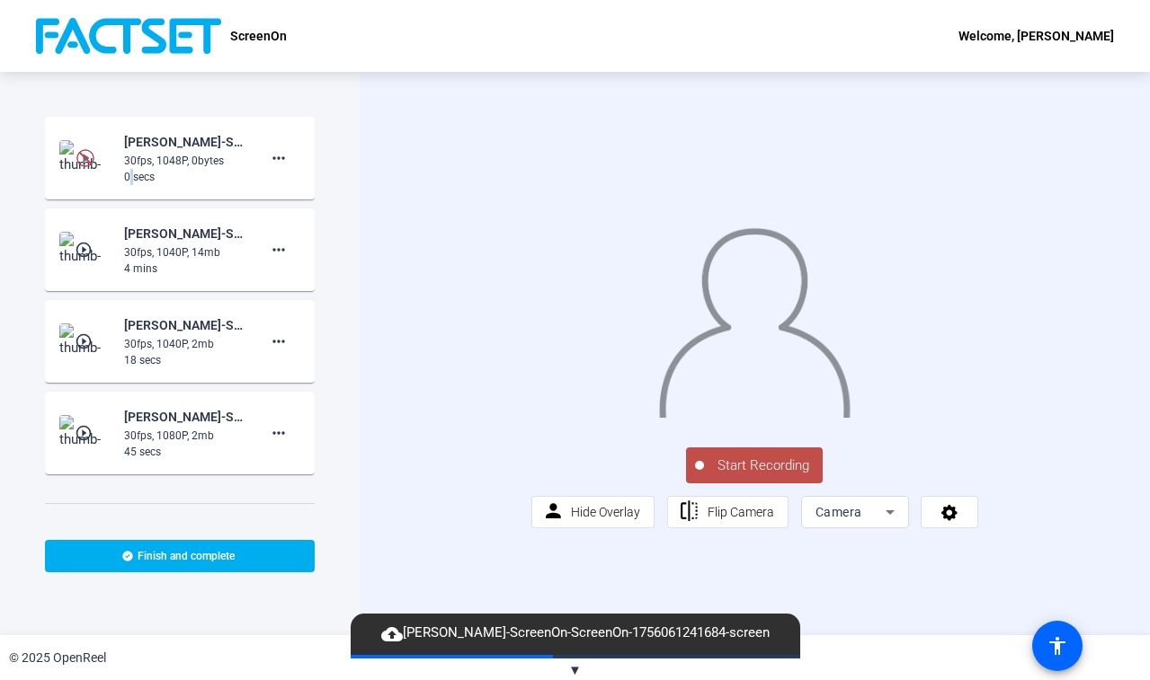
click at [130, 171] on div "0 secs" at bounding box center [184, 177] width 120 height 16
click at [268, 157] on mat-icon "more_horiz" at bounding box center [279, 158] width 22 height 22
click at [266, 157] on div at bounding box center [575, 340] width 1150 height 680
click at [168, 157] on div "30fps, 1048P, 0bytes" at bounding box center [184, 161] width 120 height 16
click at [79, 158] on img at bounding box center [85, 158] width 18 height 18
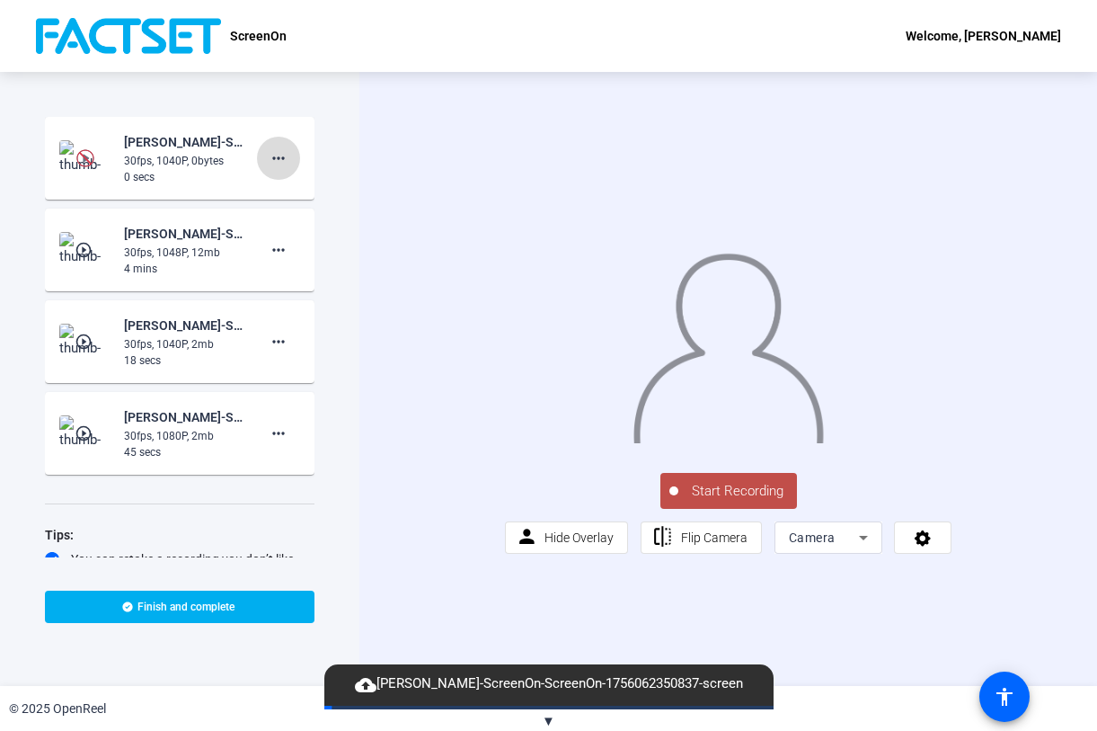
click at [268, 162] on mat-icon "more_horiz" at bounding box center [279, 158] width 22 height 22
click at [158, 157] on div at bounding box center [548, 365] width 1097 height 731
click at [81, 156] on img at bounding box center [85, 158] width 18 height 18
click at [60, 154] on img at bounding box center [85, 158] width 53 height 36
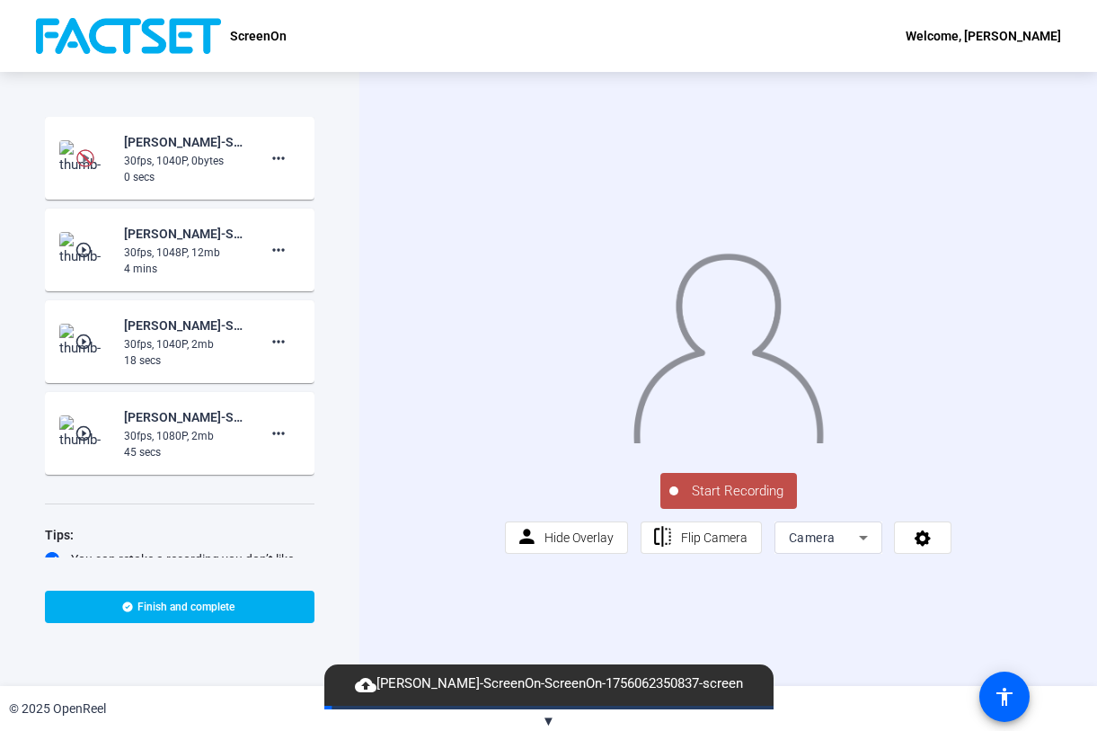
click at [60, 154] on img at bounding box center [85, 158] width 53 height 36
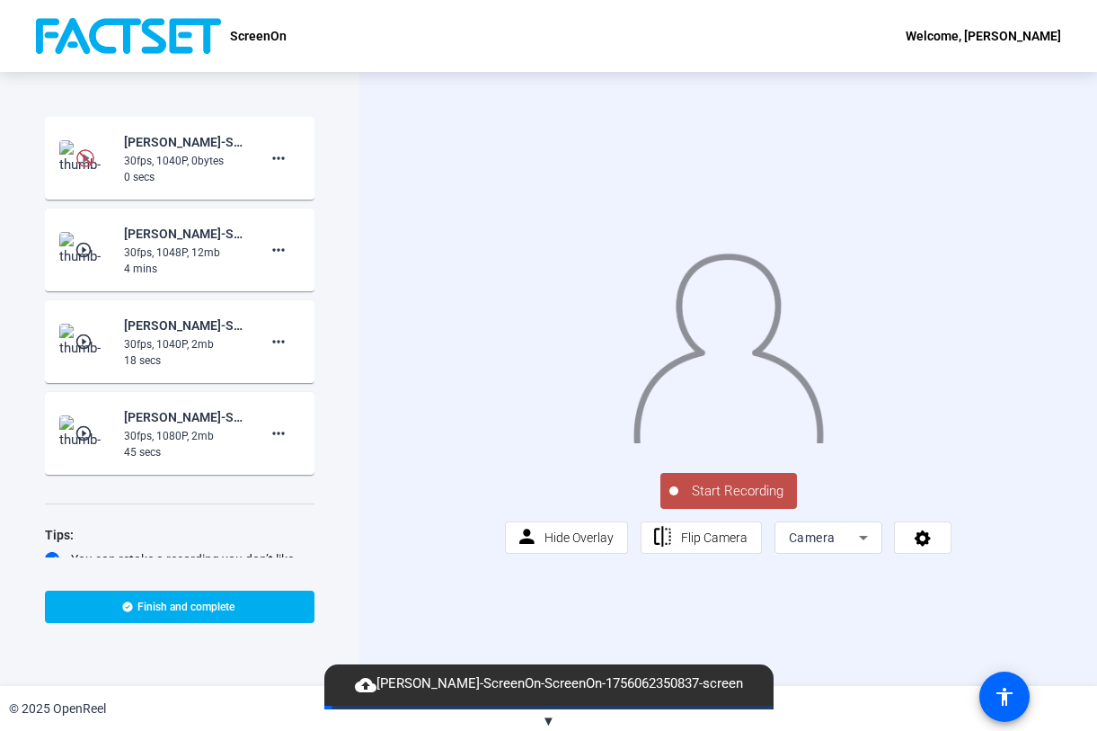
click at [60, 154] on img at bounding box center [85, 158] width 53 height 36
